Goal: Obtain resource: Obtain resource

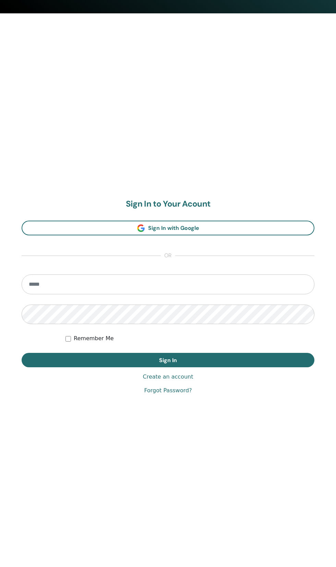
scroll to position [554, 0]
click at [235, 281] on input "email" at bounding box center [168, 284] width 293 height 20
type input "**********"
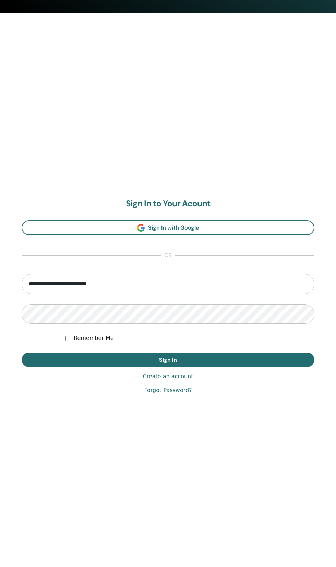
click at [22, 353] on button "Sign In" at bounding box center [168, 360] width 293 height 14
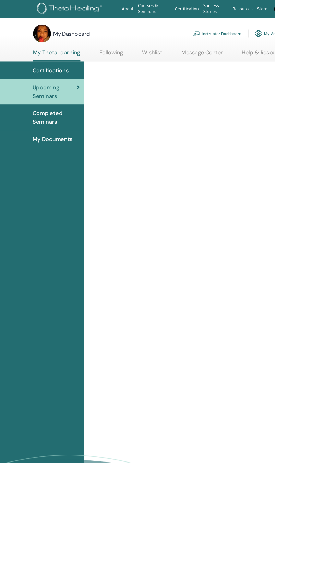
click at [261, 38] on link "Instructor Dashboard" at bounding box center [265, 41] width 59 height 15
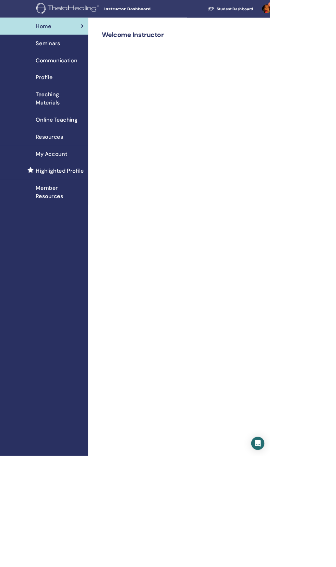
click at [58, 170] on span "Resources" at bounding box center [62, 170] width 34 height 10
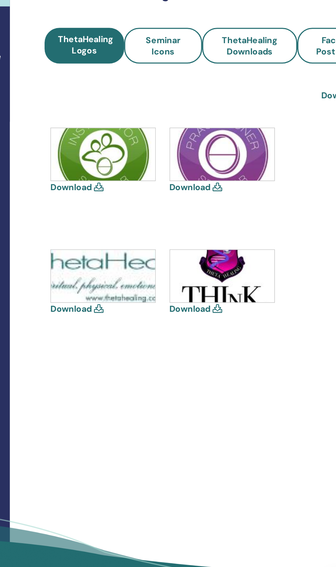
scroll to position [3, 0]
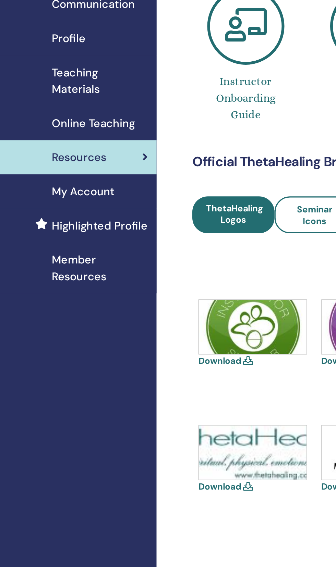
click at [63, 116] on span "Teaching Materials" at bounding box center [75, 120] width 60 height 21
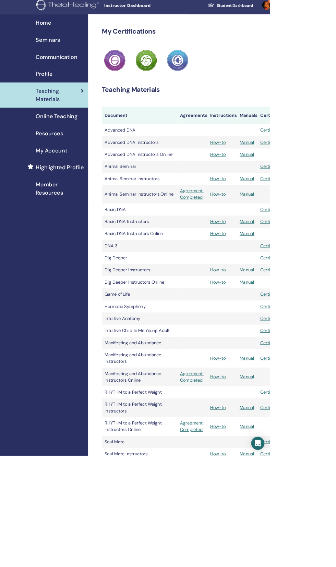
scroll to position [10, 0]
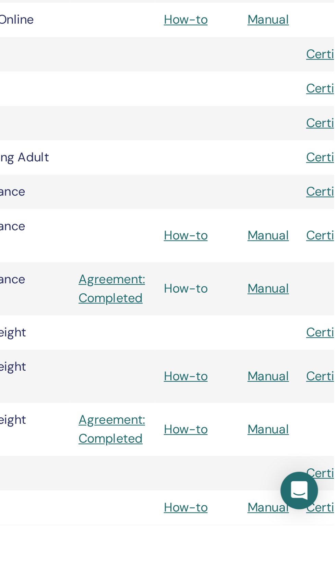
click at [273, 463] on link "How-to" at bounding box center [270, 463] width 19 height 7
